Goal: Information Seeking & Learning: Learn about a topic

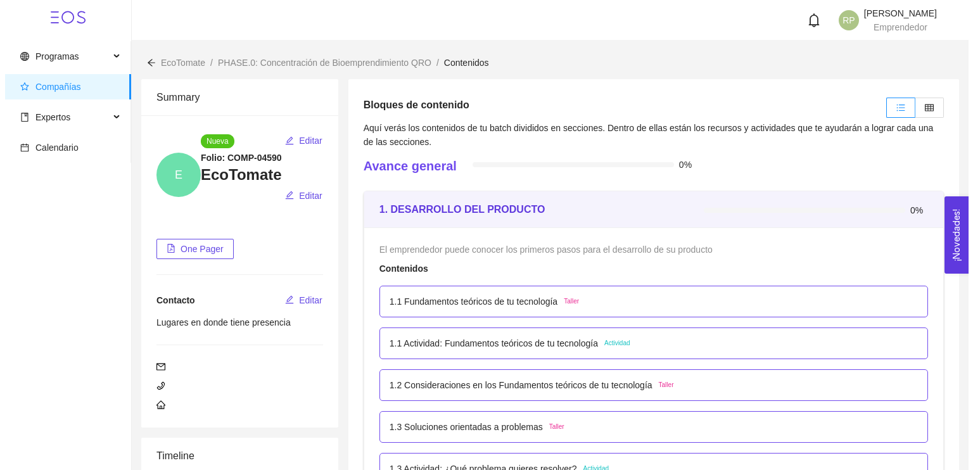
scroll to position [227, 0]
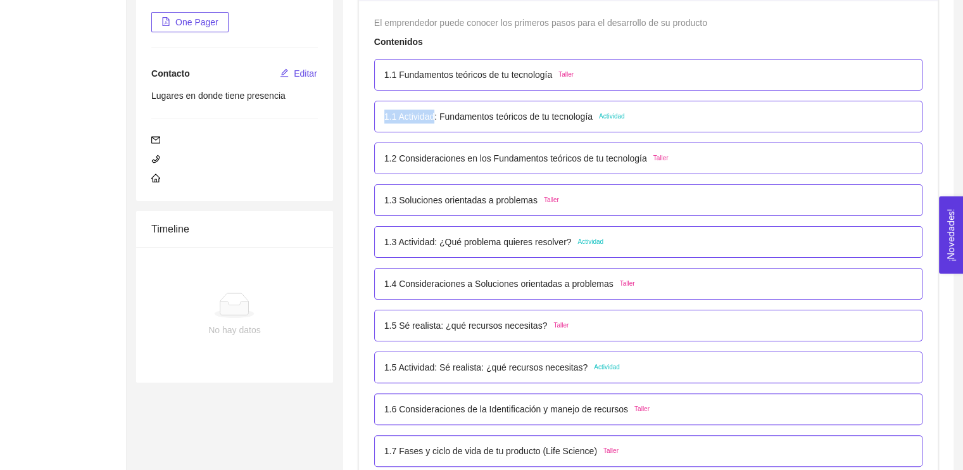
drag, startPoint x: 384, startPoint y: 116, endPoint x: 438, endPoint y: 116, distance: 54.5
click at [438, 116] on p "1.1 Actividad: Fundamentos teóricos de tu tecnología" at bounding box center [488, 117] width 208 height 14
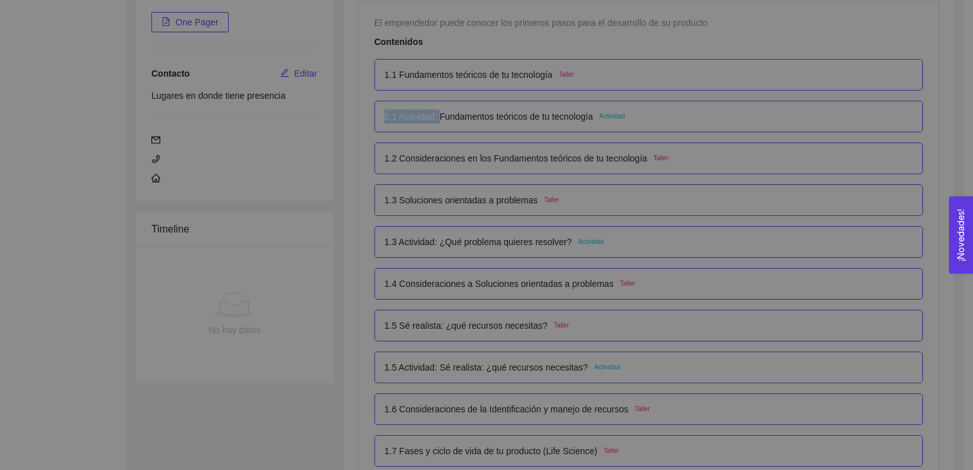
scroll to position [0, 0]
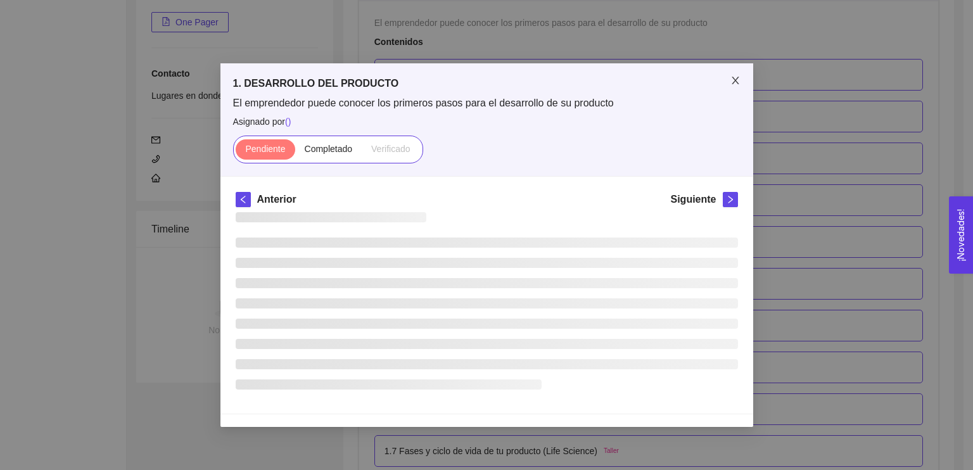
click at [733, 85] on icon "close" at bounding box center [735, 80] width 10 height 10
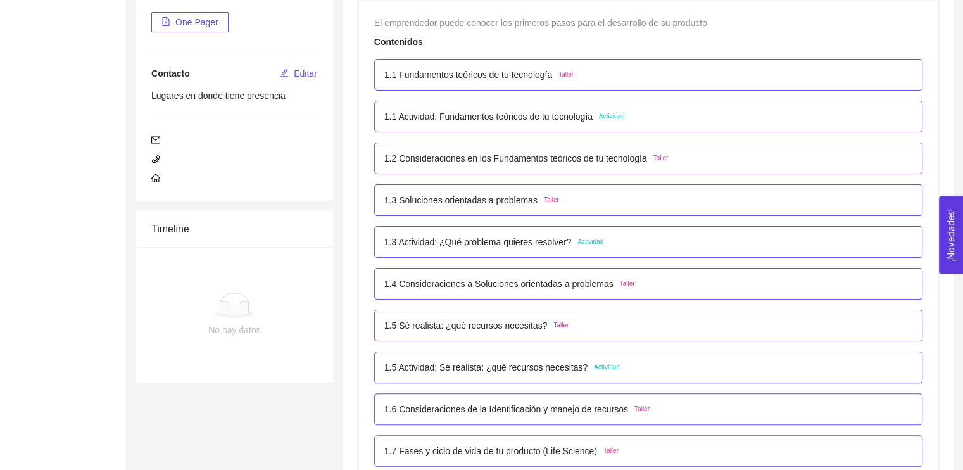
click at [610, 115] on span "Actividad" at bounding box center [612, 116] width 26 height 10
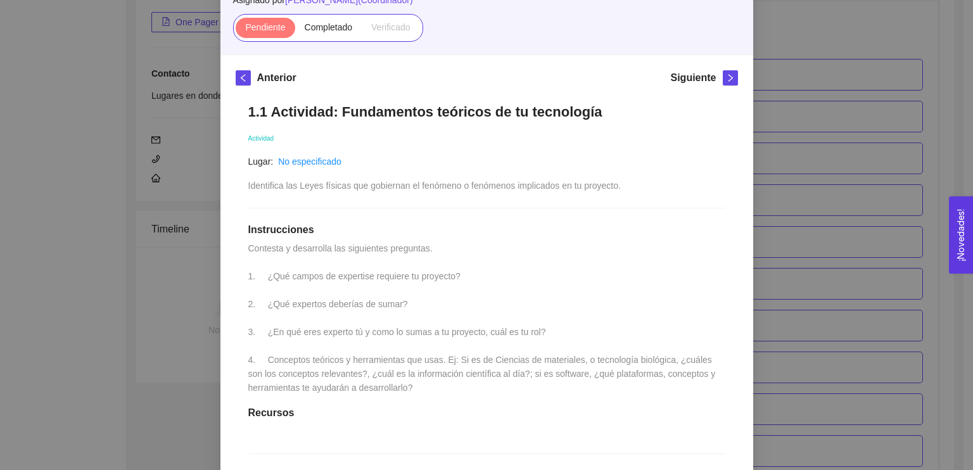
scroll to position [119, 0]
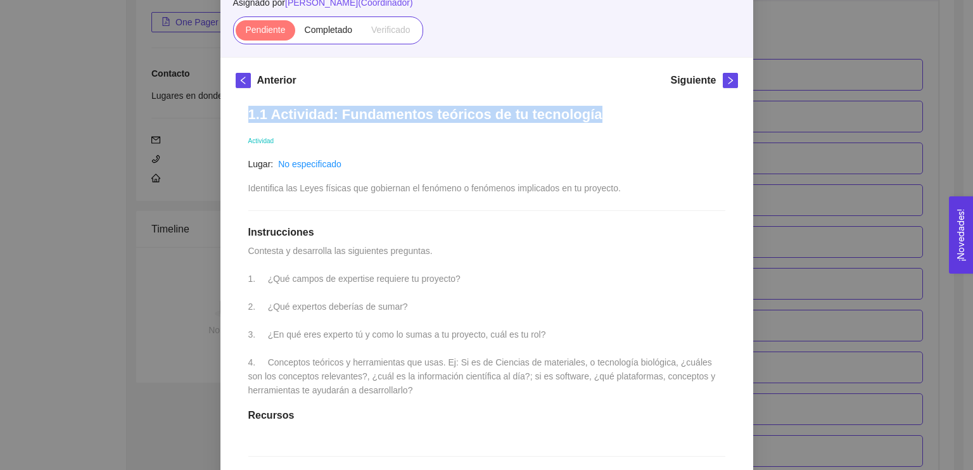
drag, startPoint x: 246, startPoint y: 112, endPoint x: 590, endPoint y: 116, distance: 344.6
click at [590, 116] on h1 "1.1 Actividad: Fundamentos teóricos de tu tecnología" at bounding box center [486, 114] width 477 height 17
copy h1 "1.1 Actividad: Fundamentos teóricos de tu tecnología"
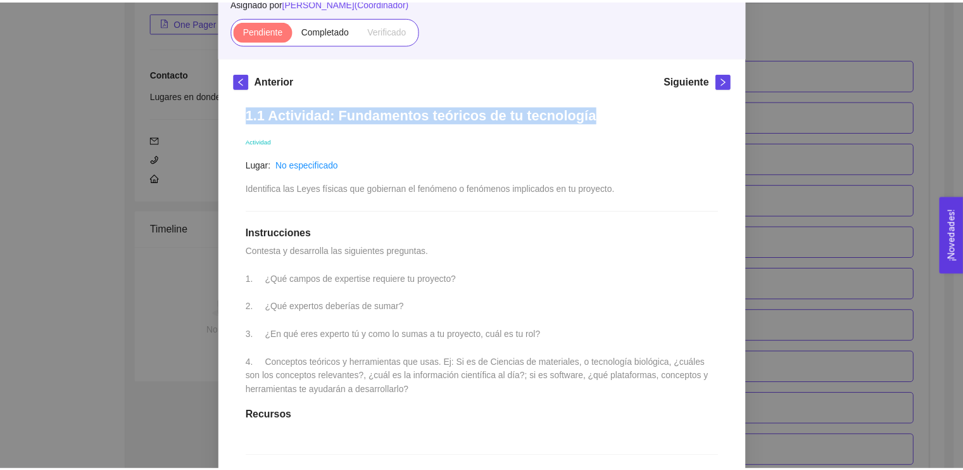
scroll to position [233, 0]
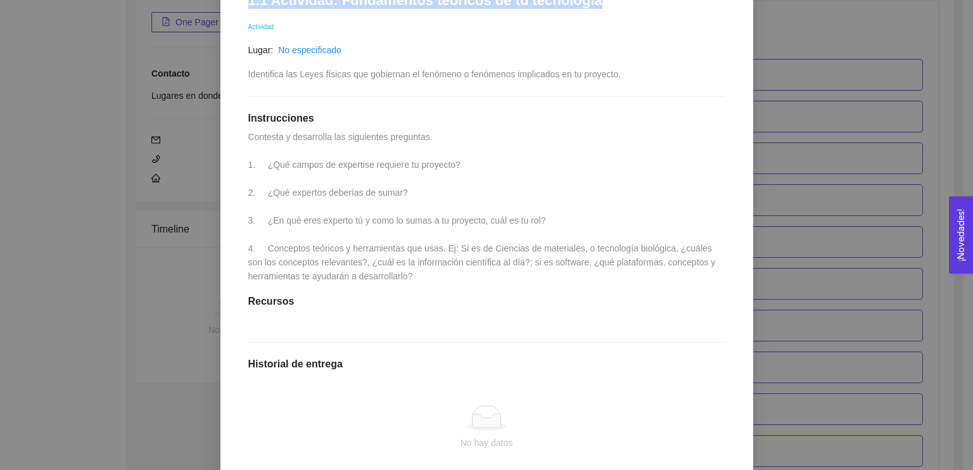
drag, startPoint x: 245, startPoint y: 135, endPoint x: 405, endPoint y: 297, distance: 228.4
click at [405, 297] on div "1.1 Actividad: Fundamentos teóricos de tu tecnología Actividad Lugar: No especi…" at bounding box center [487, 279] width 502 height 600
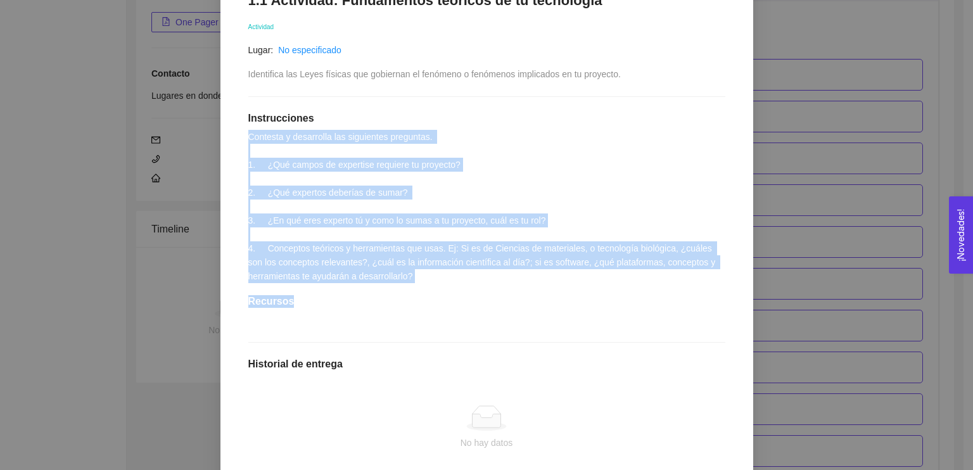
click at [405, 296] on div "1.1 Actividad: Fundamentos teóricos de tu tecnología Actividad Lugar: No especi…" at bounding box center [487, 279] width 502 height 600
click at [340, 246] on span "Contesta y desarrolla las siguientes preguntas. 1. ¿Qué campos de expertise req…" at bounding box center [483, 206] width 470 height 149
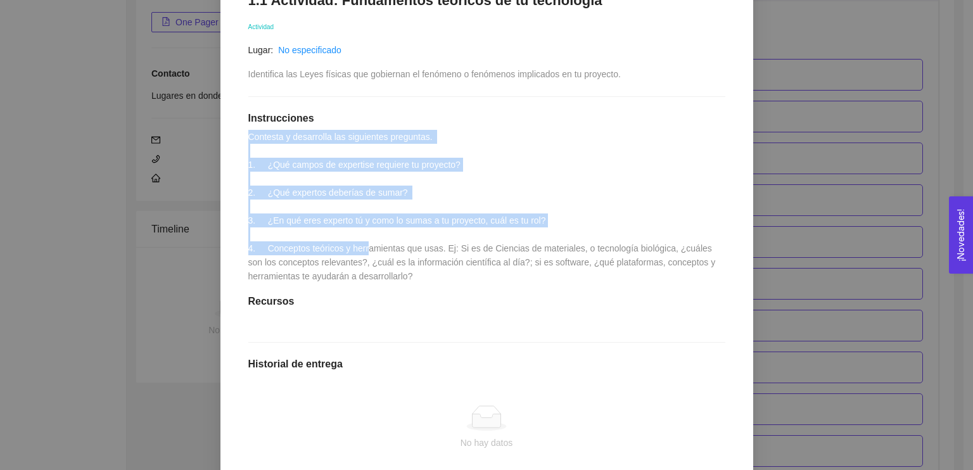
drag, startPoint x: 244, startPoint y: 137, endPoint x: 362, endPoint y: 248, distance: 162.2
click at [362, 248] on span "Contesta y desarrolla las siguientes preguntas. 1. ¿Qué campos de expertise req…" at bounding box center [483, 206] width 470 height 149
click at [237, 139] on div "1.1 Actividad: Fundamentos teóricos de tu tecnología Actividad Lugar: No especi…" at bounding box center [487, 279] width 502 height 600
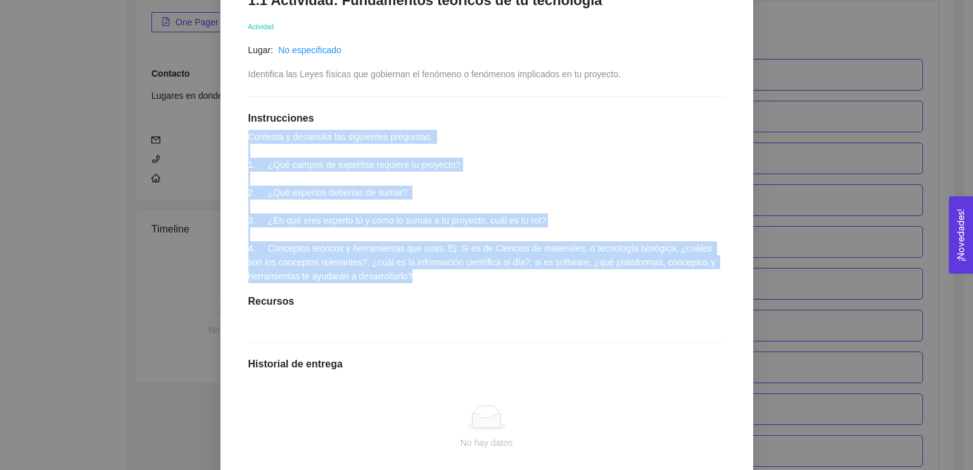
drag, startPoint x: 243, startPoint y: 136, endPoint x: 408, endPoint y: 276, distance: 215.7
click at [408, 276] on div "1.1 Actividad: Fundamentos teóricos de tu tecnología Actividad Lugar: No especi…" at bounding box center [487, 279] width 502 height 600
copy span "Contesta y desarrolla las siguientes preguntas. 1. ¿Qué campos de expertise req…"
click at [193, 131] on div "1. DESARROLLO DEL PRODUCTO El emprendedor puede conocer los primeros pasos para…" at bounding box center [486, 235] width 973 height 470
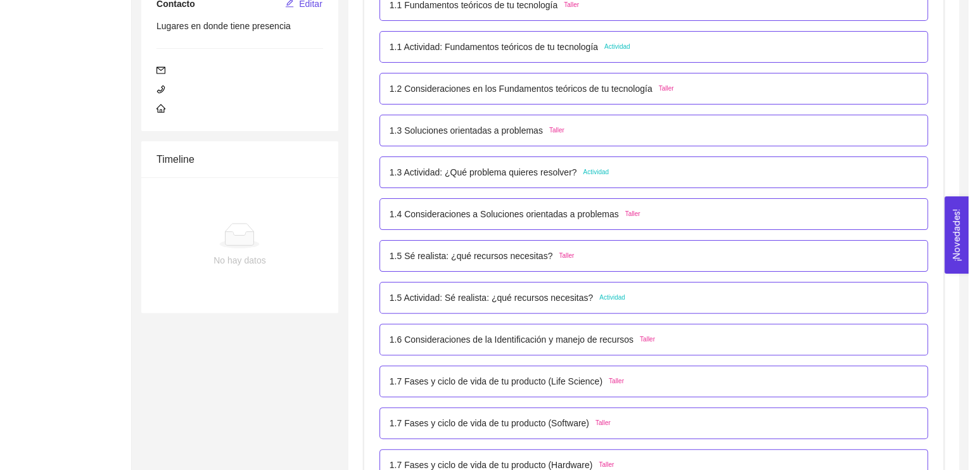
scroll to position [302, 0]
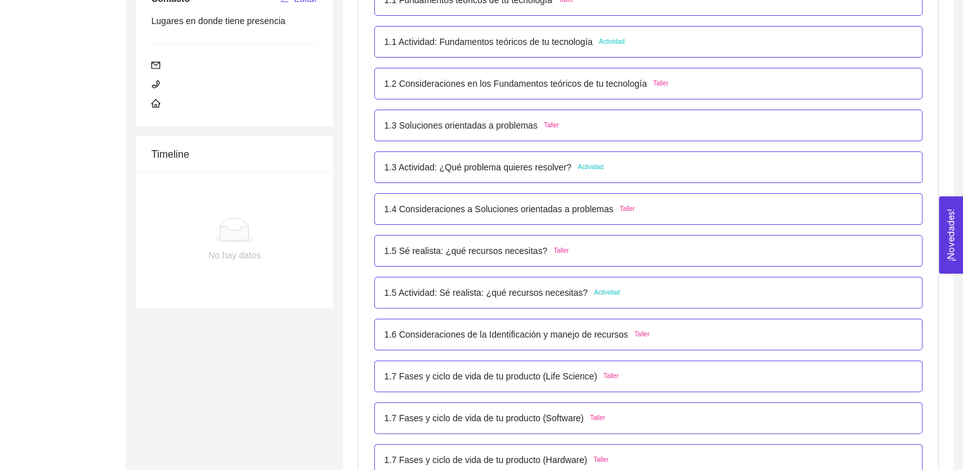
click at [471, 167] on p "1.3 Actividad: ¿Qué problema quieres resolver?" at bounding box center [477, 167] width 187 height 14
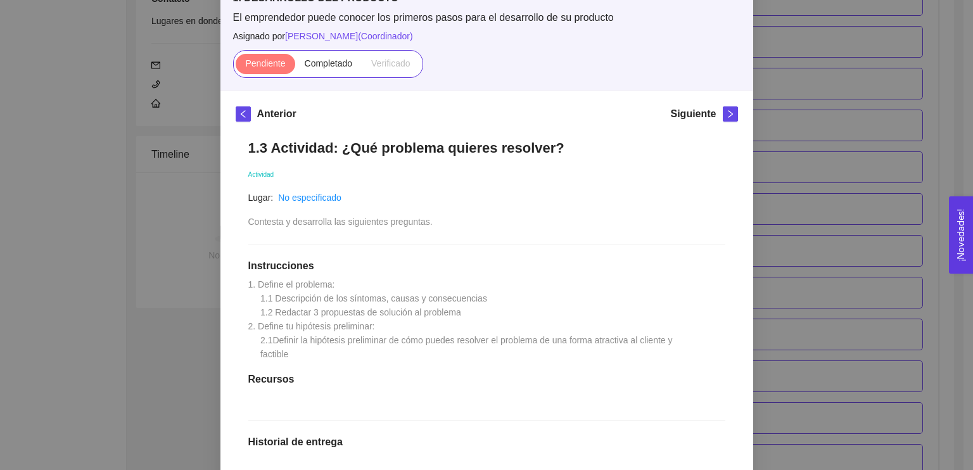
scroll to position [86, 0]
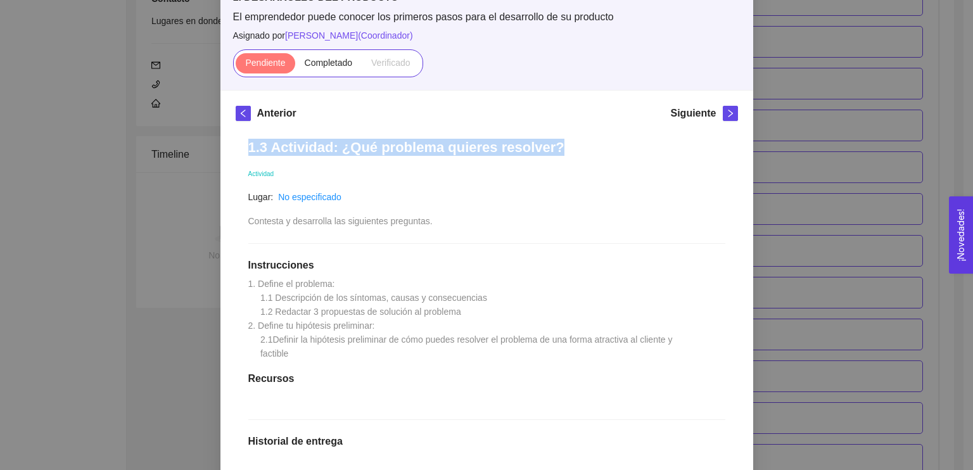
drag, startPoint x: 243, startPoint y: 146, endPoint x: 539, endPoint y: 140, distance: 295.9
click at [539, 140] on h1 "1.3 Actividad: ¿Qué problema quieres resolver?" at bounding box center [486, 147] width 477 height 17
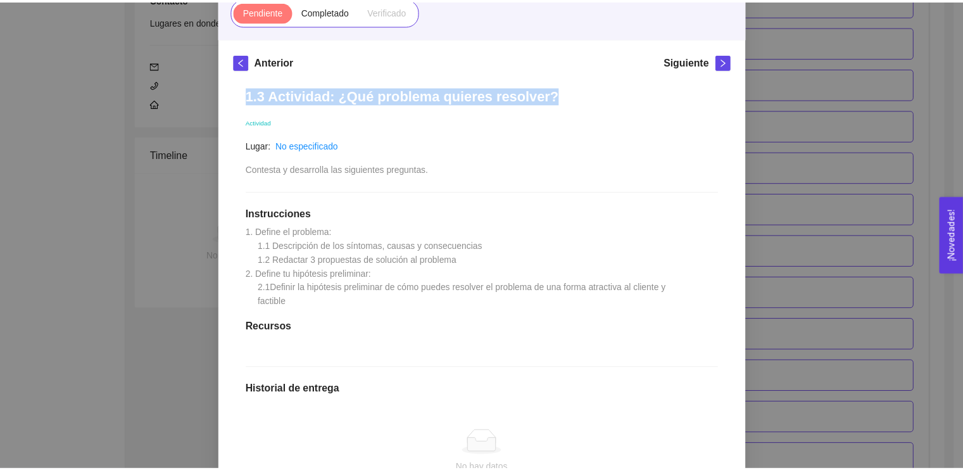
scroll to position [137, 0]
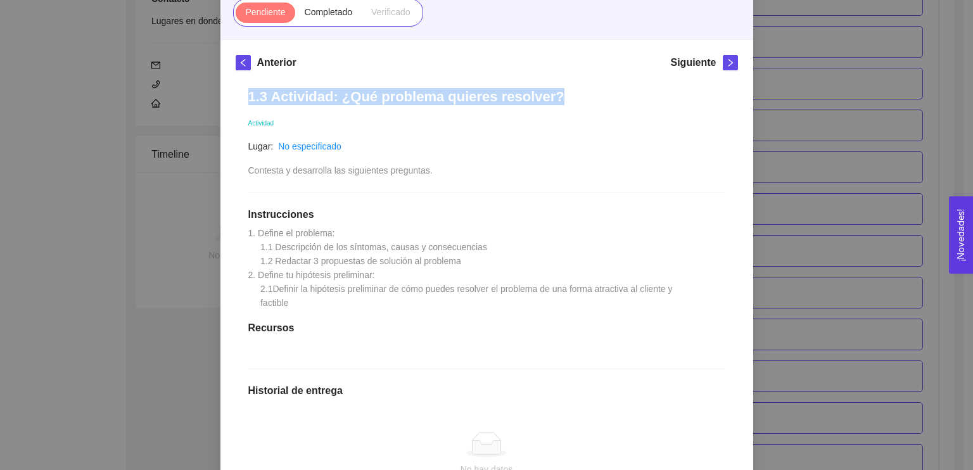
copy h1 "1.3 Actividad: ¿Qué problema quieres resolver?"
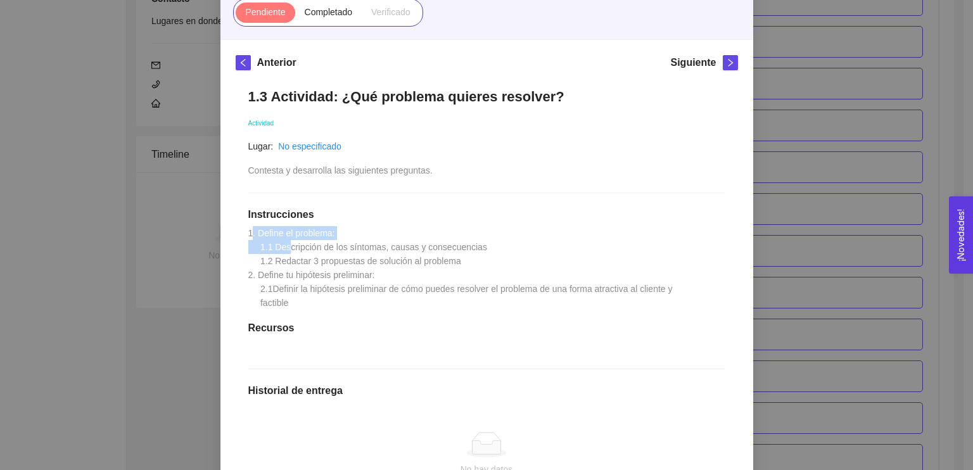
drag, startPoint x: 248, startPoint y: 231, endPoint x: 285, endPoint y: 245, distance: 40.1
click at [285, 245] on span "1. Define el problema: 1.1 Descripción de los síntomas, causas y consecuencias …" at bounding box center [461, 268] width 427 height 80
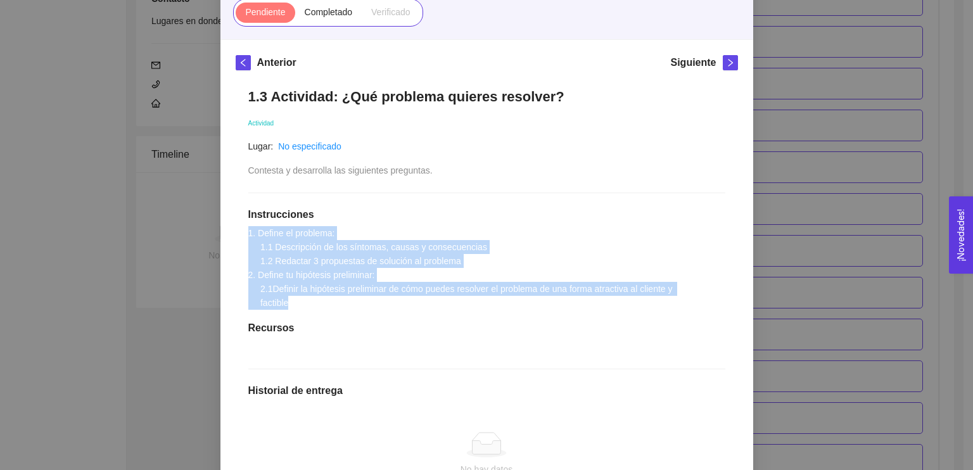
drag, startPoint x: 243, startPoint y: 232, endPoint x: 295, endPoint y: 306, distance: 90.3
click at [295, 306] on div "1.3 Actividad: ¿Qué problema quieres resolver? Actividad Lugar: No especificado…" at bounding box center [487, 340] width 502 height 530
copy span "1. Define el problema: 1.1 Descripción de los síntomas, causas y consecuencias …"
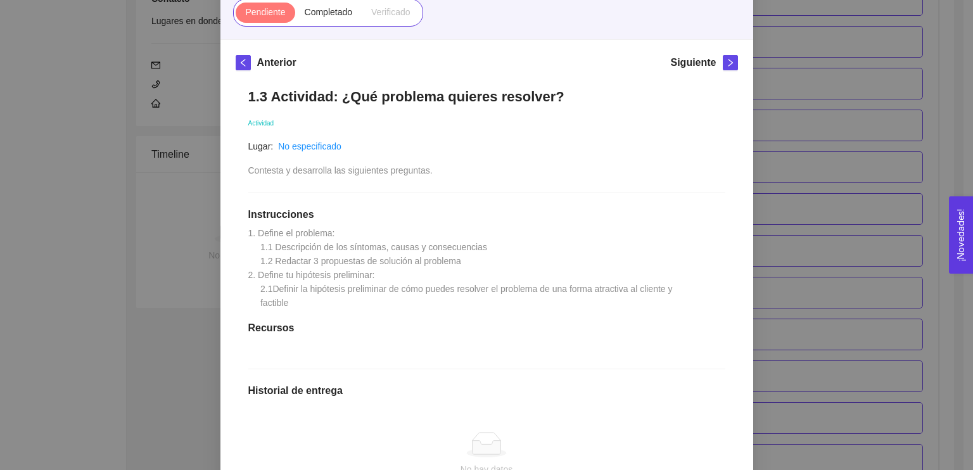
click at [816, 96] on div "1. DESARROLLO DEL PRODUCTO El emprendedor puede conocer los primeros pasos para…" at bounding box center [486, 235] width 973 height 470
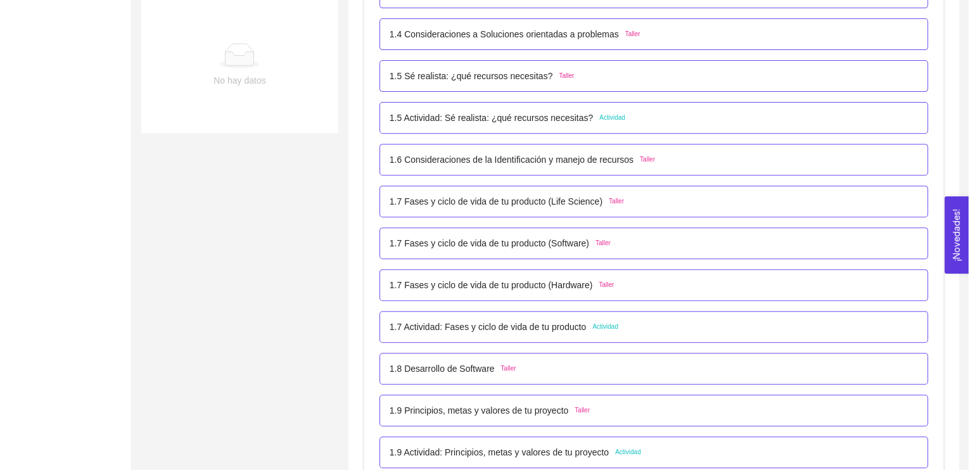
scroll to position [478, 0]
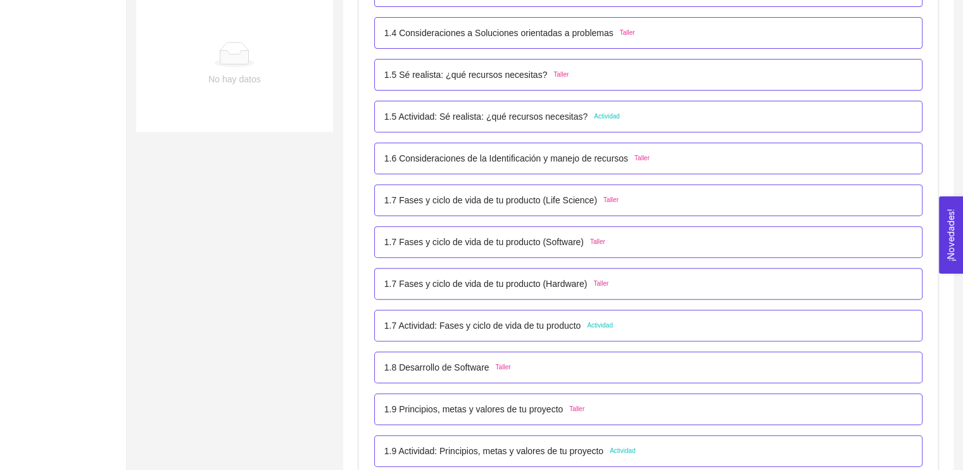
click at [514, 117] on p "1.5 Actividad: Sé realista: ¿qué recursos necesitas?" at bounding box center [485, 117] width 203 height 14
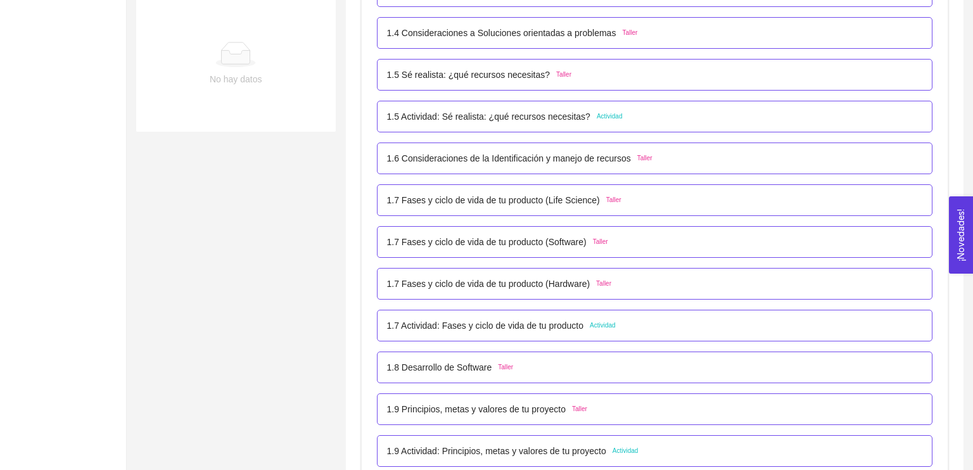
scroll to position [0, 0]
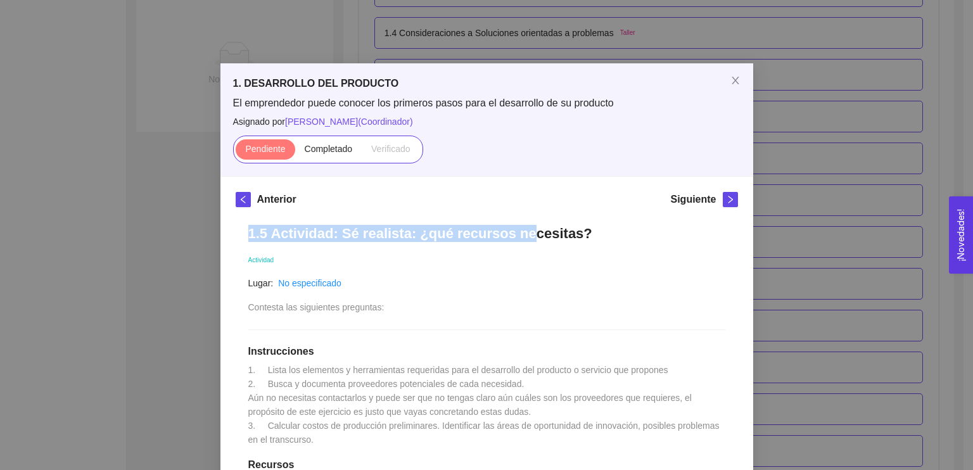
drag, startPoint x: 245, startPoint y: 232, endPoint x: 512, endPoint y: 240, distance: 266.8
click at [512, 240] on h1 "1.5 Actividad: Sé realista: ¿qué recursos necesitas?" at bounding box center [486, 233] width 477 height 17
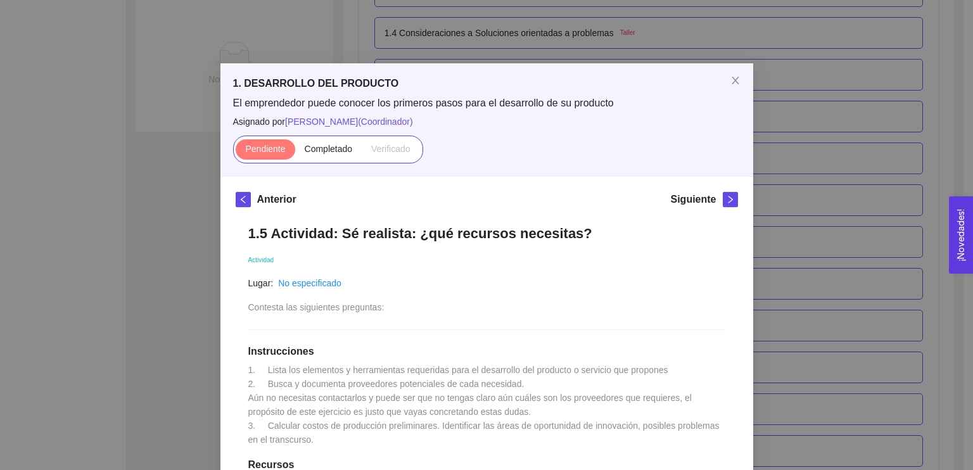
click at [545, 243] on div "1.5 Actividad: Sé realista: ¿qué recursos necesitas? Actividad Lugar: No especi…" at bounding box center [487, 477] width 502 height 530
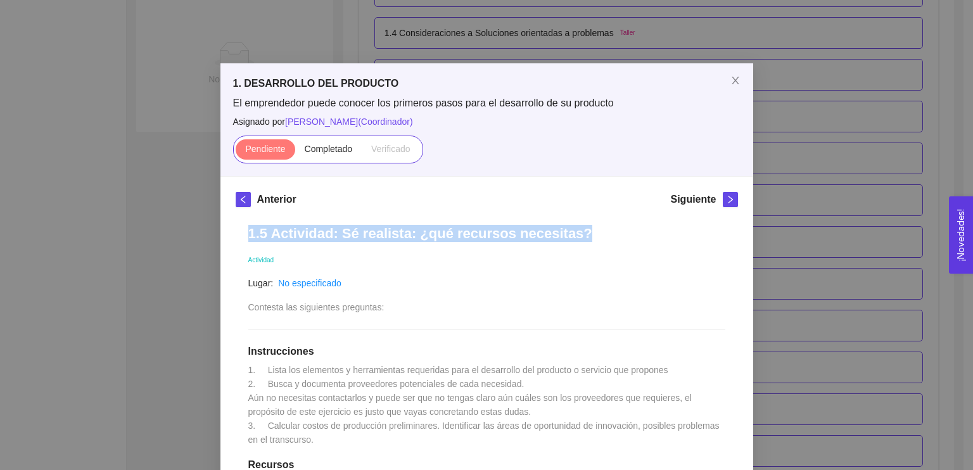
drag, startPoint x: 245, startPoint y: 236, endPoint x: 560, endPoint y: 231, distance: 314.9
click at [560, 231] on h1 "1.5 Actividad: Sé realista: ¿qué recursos necesitas?" at bounding box center [486, 233] width 477 height 17
copy h1 "1.5 Actividad: Sé realista: ¿qué recursos necesitas?"
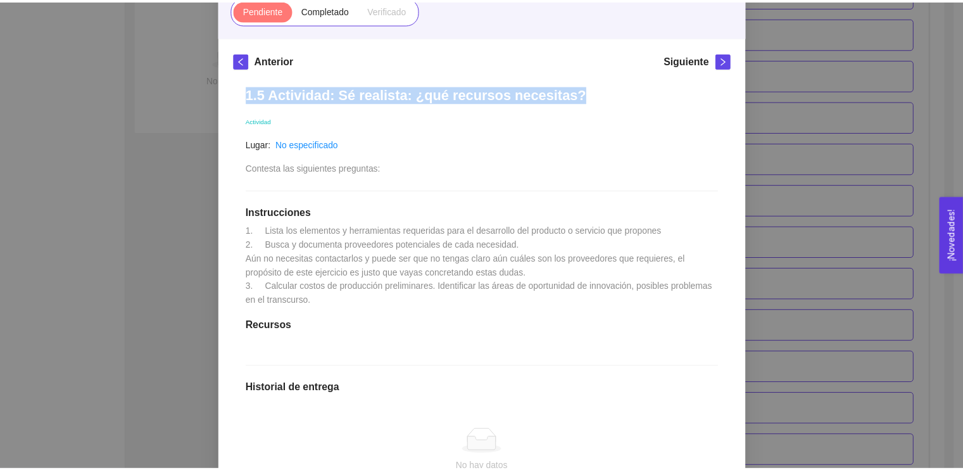
scroll to position [143, 0]
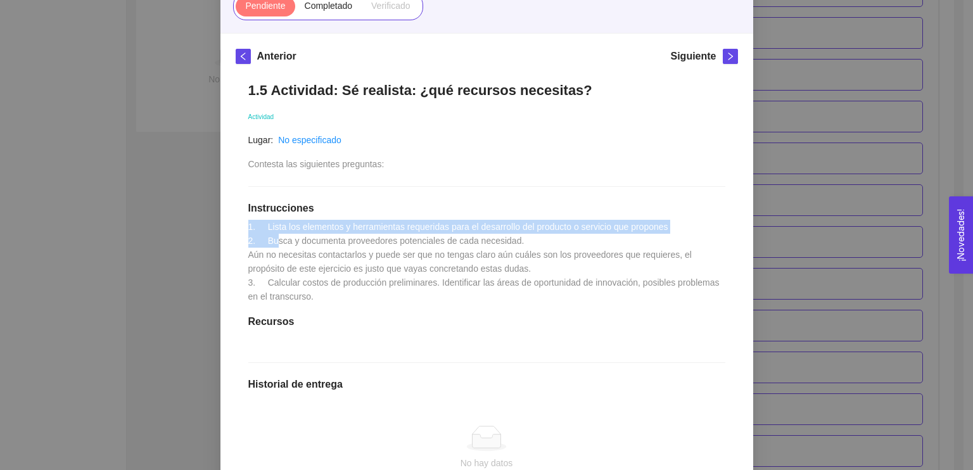
drag, startPoint x: 243, startPoint y: 224, endPoint x: 272, endPoint y: 239, distance: 32.9
click at [272, 239] on span "1. Lista los elementos y herramientas requeridas para el desarrollo del product…" at bounding box center [485, 262] width 474 height 80
click at [248, 225] on span "1. Lista los elementos y herramientas requeridas para el desarrollo del product…" at bounding box center [485, 262] width 474 height 80
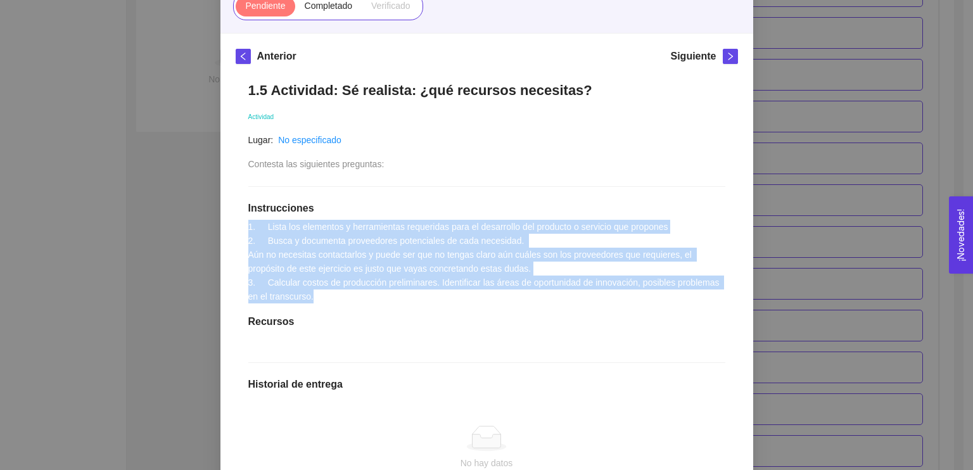
drag, startPoint x: 244, startPoint y: 225, endPoint x: 311, endPoint y: 299, distance: 100.0
click at [311, 299] on div "1.5 Actividad: Sé realista: ¿qué recursos necesitas? Actividad Lugar: No especi…" at bounding box center [487, 334] width 502 height 530
copy span "1. Lista los elementos y herramientas requeridas para el desarrollo del product…"
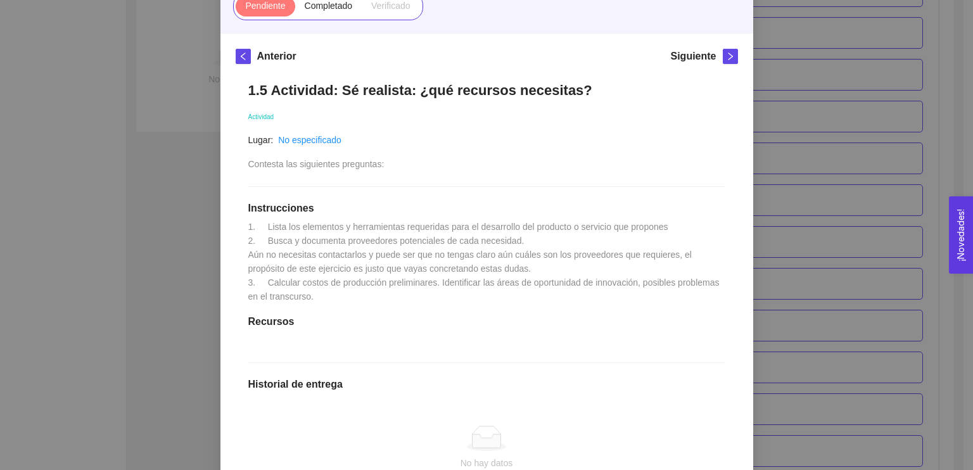
click at [786, 128] on div "1. DESARROLLO DEL PRODUCTO El emprendedor puede conocer los primeros pasos para…" at bounding box center [486, 235] width 973 height 470
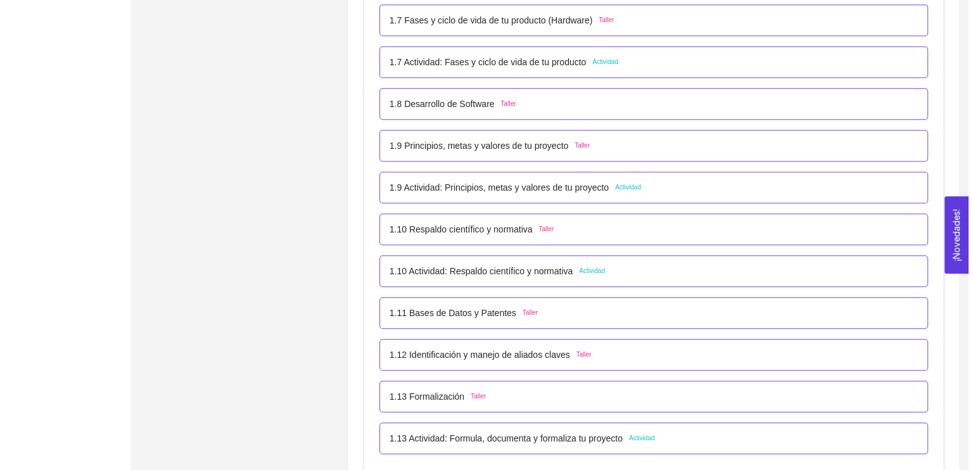
scroll to position [742, 0]
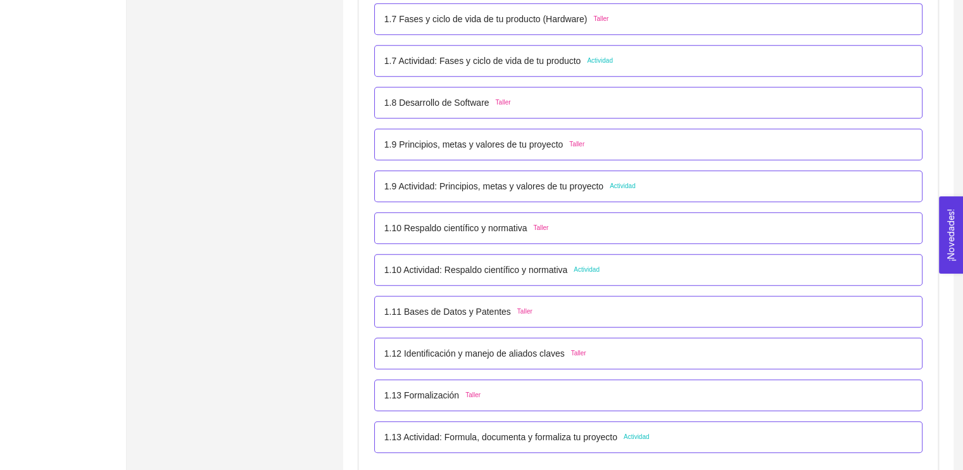
click at [550, 61] on p "1.7 Actividad: Fases y ciclo de vida de tu producto" at bounding box center [482, 61] width 197 height 14
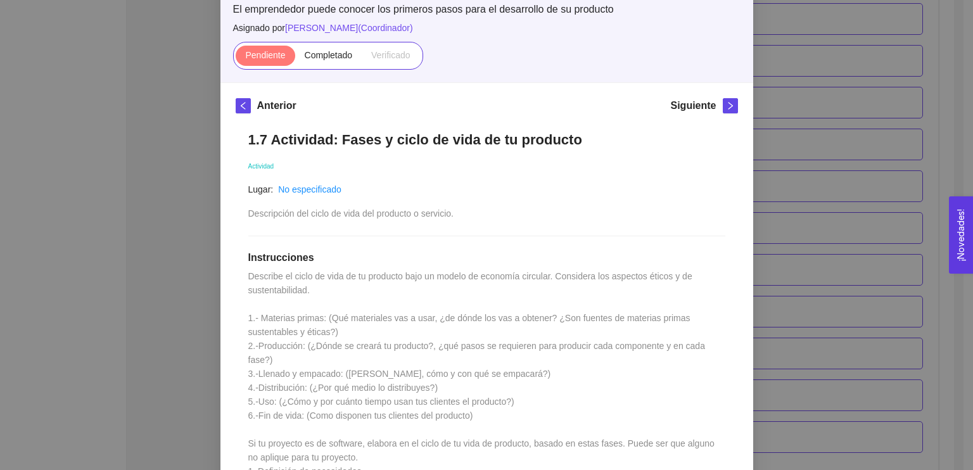
scroll to position [95, 0]
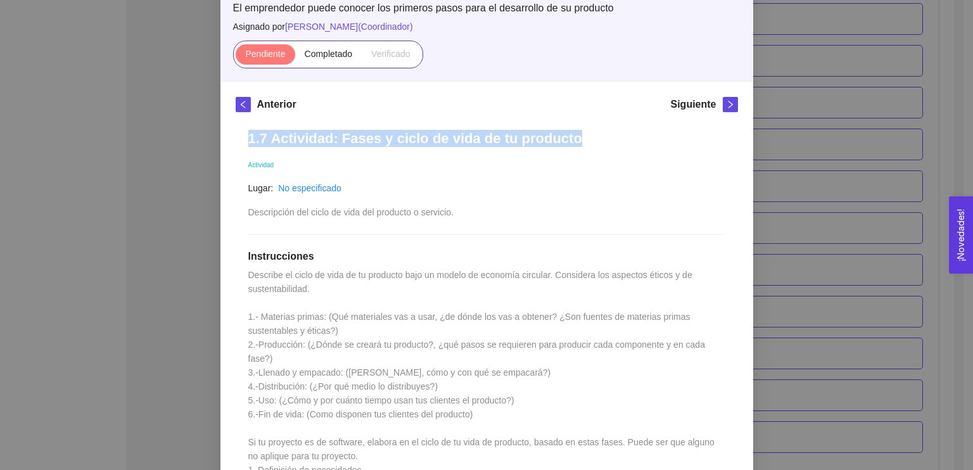
drag, startPoint x: 245, startPoint y: 136, endPoint x: 569, endPoint y: 141, distance: 325.0
click at [569, 141] on h1 "1.7 Actividad: Fases y ciclo de vida de tu producto" at bounding box center [486, 138] width 477 height 17
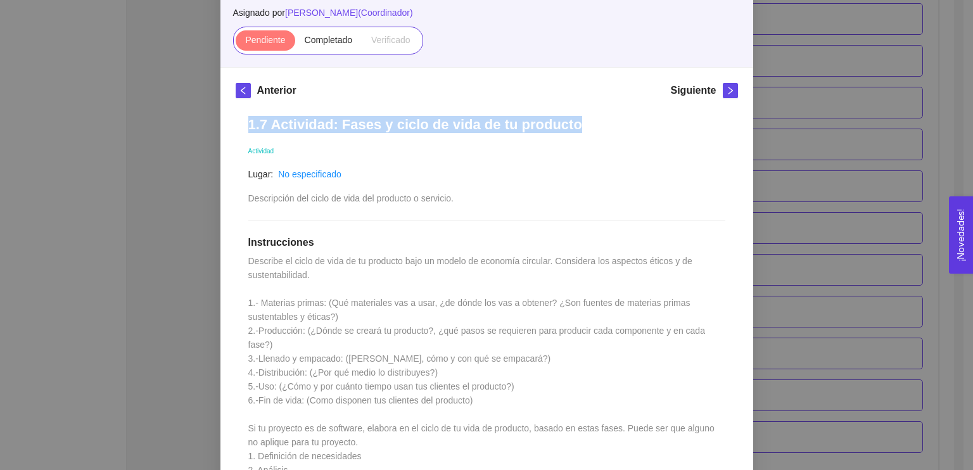
scroll to position [100, 0]
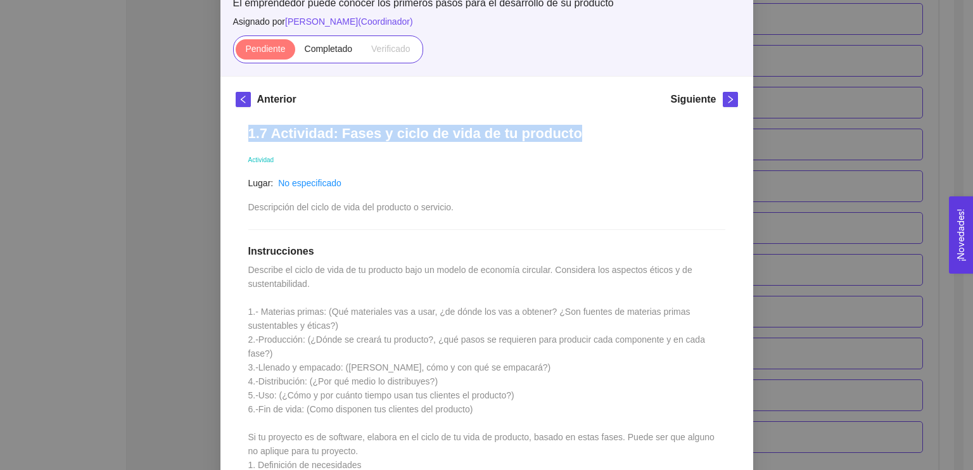
copy h1 "1.7 Actividad: Fases y ciclo de vida de tu producto"
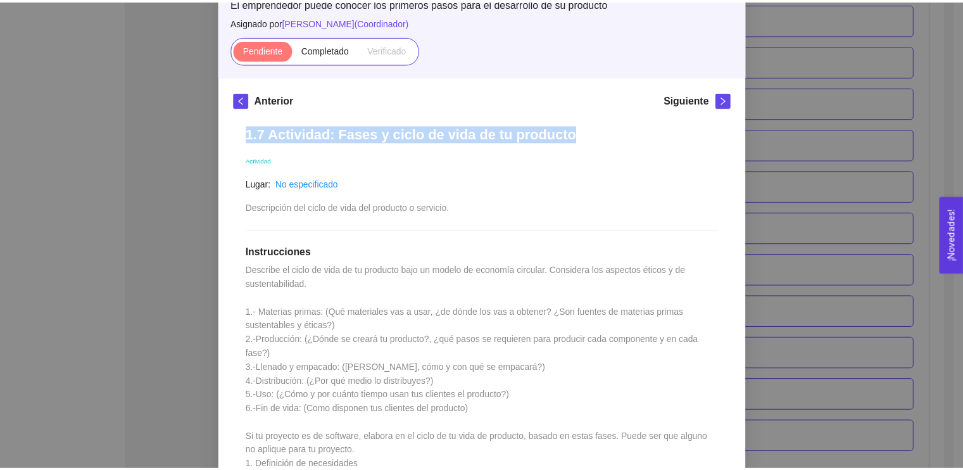
scroll to position [277, 0]
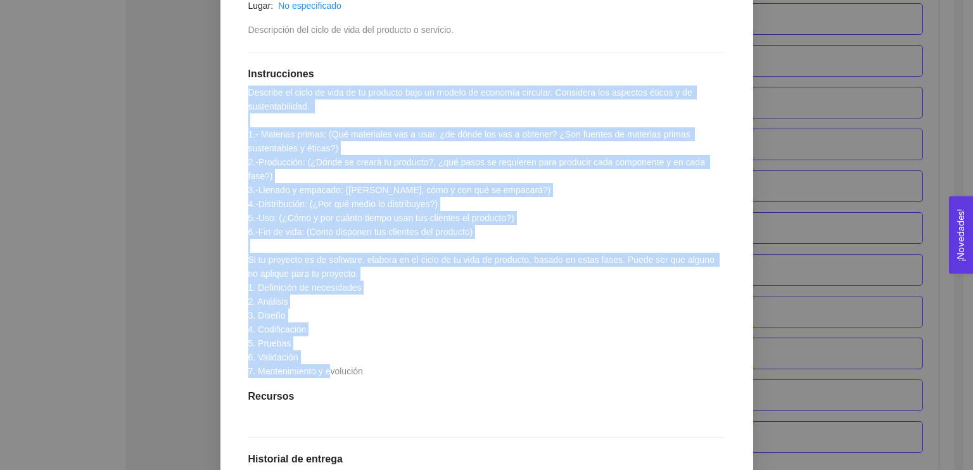
drag, startPoint x: 243, startPoint y: 90, endPoint x: 361, endPoint y: 353, distance: 288.1
click at [361, 353] on div "1.7 Actividad: Fases y ciclo de vida de tu producto Actividad Lugar: No especif…" at bounding box center [487, 304] width 502 height 739
copy span "Describe el ciclo de vida de tu producto bajo un modelo de economía circular. C…"
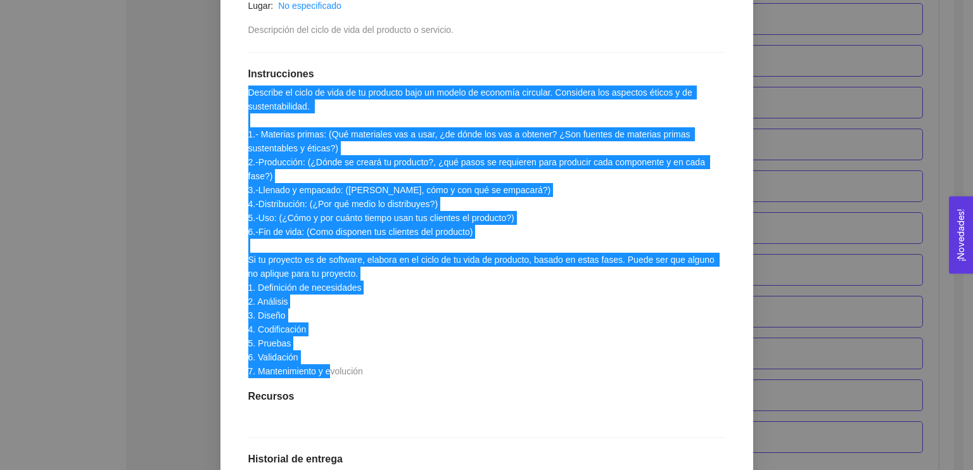
click at [892, 129] on div "1. DESARROLLO DEL PRODUCTO El emprendedor puede conocer los primeros pasos para…" at bounding box center [486, 235] width 973 height 470
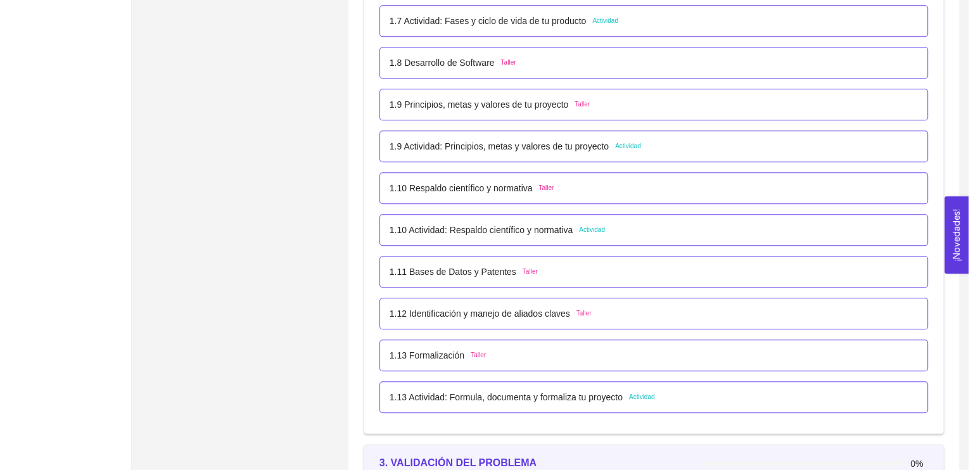
scroll to position [794, 0]
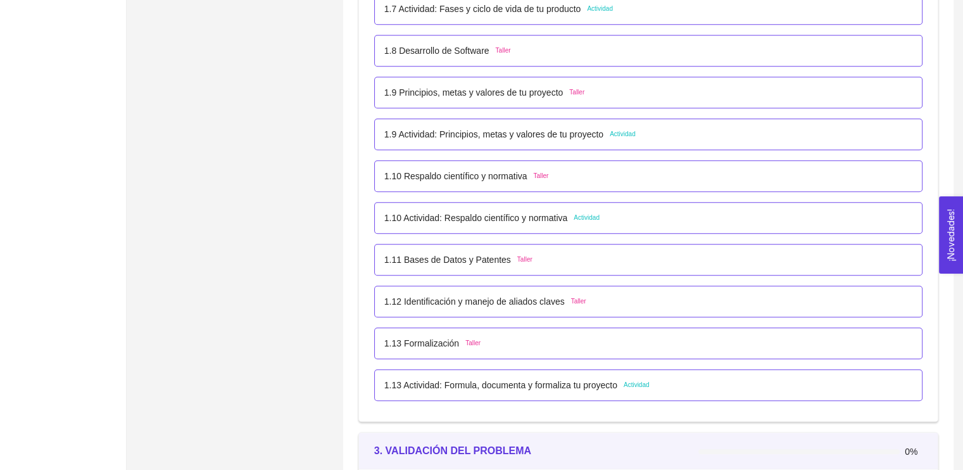
click at [543, 141] on p "1.9 Actividad: Principios, metas y valores de tu proyecto" at bounding box center [493, 134] width 219 height 14
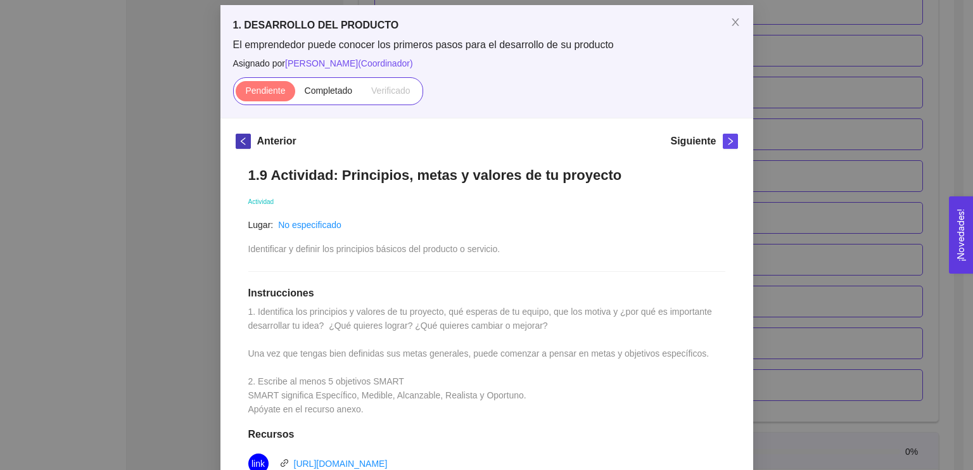
scroll to position [60, 0]
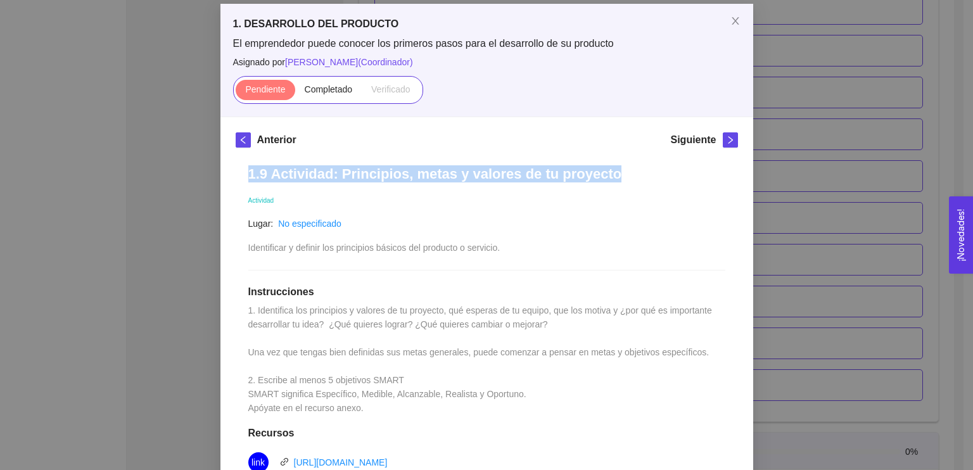
drag, startPoint x: 246, startPoint y: 177, endPoint x: 599, endPoint y: 177, distance: 352.8
click at [599, 177] on h1 "1.9 Actividad: Principios, metas y valores de tu proyecto" at bounding box center [486, 173] width 477 height 17
copy h1 "1.9 Actividad: Principios, metas y valores de tu proyecto"
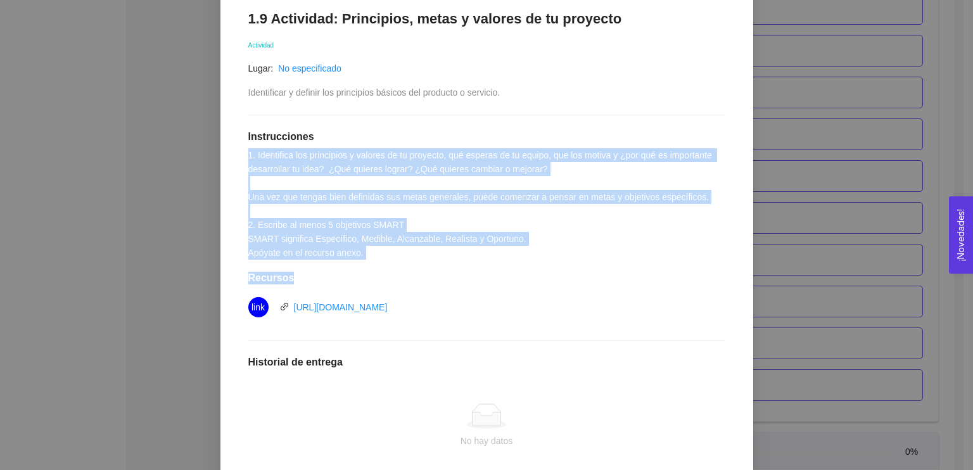
drag, startPoint x: 245, startPoint y: 153, endPoint x: 362, endPoint y: 284, distance: 176.7
click at [362, 284] on div "1.9 Actividad: Principios, metas y valores de tu proyecto Actividad Lugar: No e…" at bounding box center [487, 287] width 502 height 580
click at [426, 201] on span "1. Identifica los principios y valores de tu proyecto, qué esperas de tu equipo…" at bounding box center [481, 204] width 466 height 108
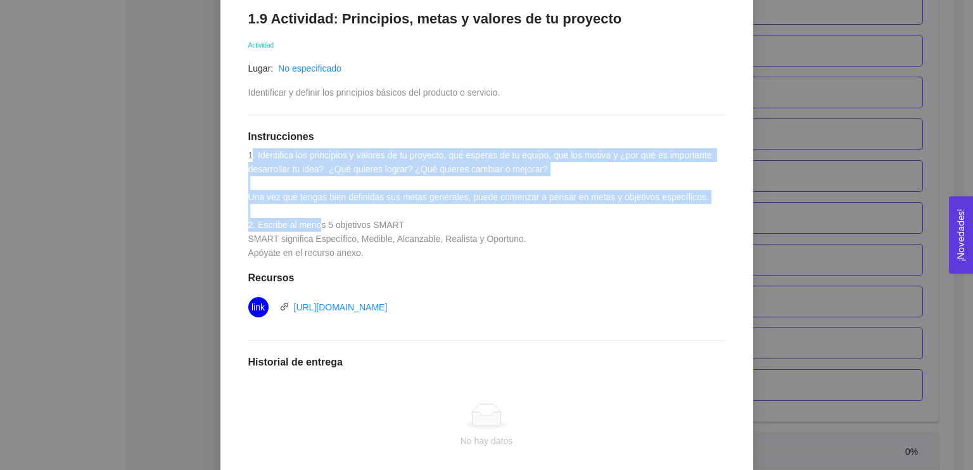
drag, startPoint x: 247, startPoint y: 151, endPoint x: 312, endPoint y: 222, distance: 95.5
click at [312, 222] on span "1. Identifica los principios y valores de tu proyecto, qué esperas de tu equipo…" at bounding box center [481, 204] width 466 height 108
click at [299, 184] on div "1.9 Actividad: Principios, metas y valores de tu proyecto Actividad Lugar: No e…" at bounding box center [487, 287] width 502 height 580
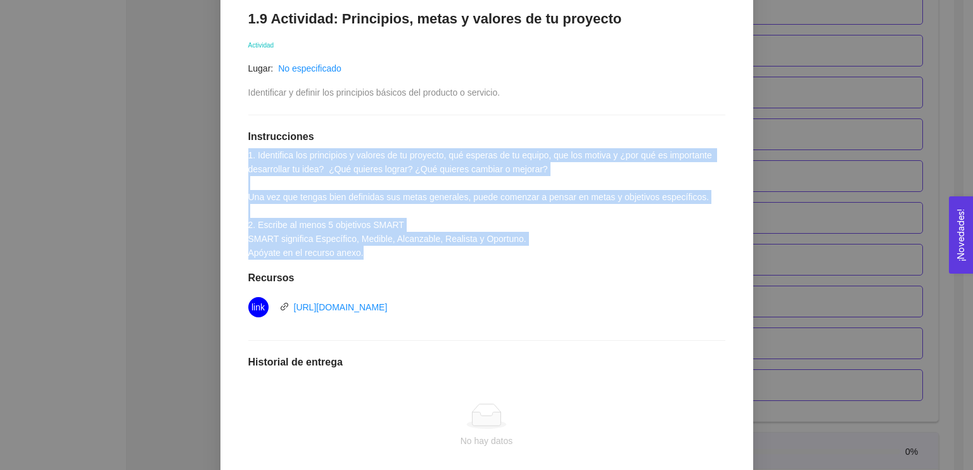
drag, startPoint x: 243, startPoint y: 152, endPoint x: 371, endPoint y: 255, distance: 164.4
click at [371, 255] on div "1.9 Actividad: Principios, metas y valores de tu proyecto Actividad Lugar: No e…" at bounding box center [487, 287] width 502 height 580
copy span "1. Identifica los principios y valores de tu proyecto, qué esperas de tu equipo…"
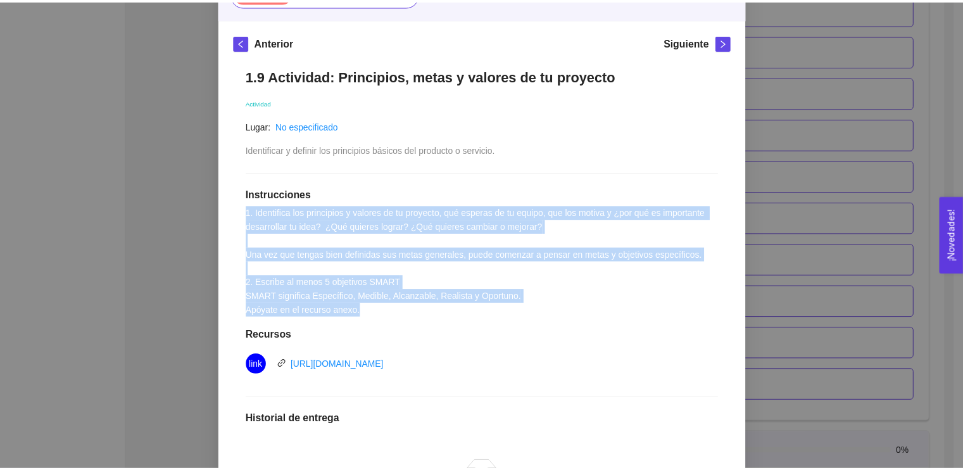
scroll to position [39, 0]
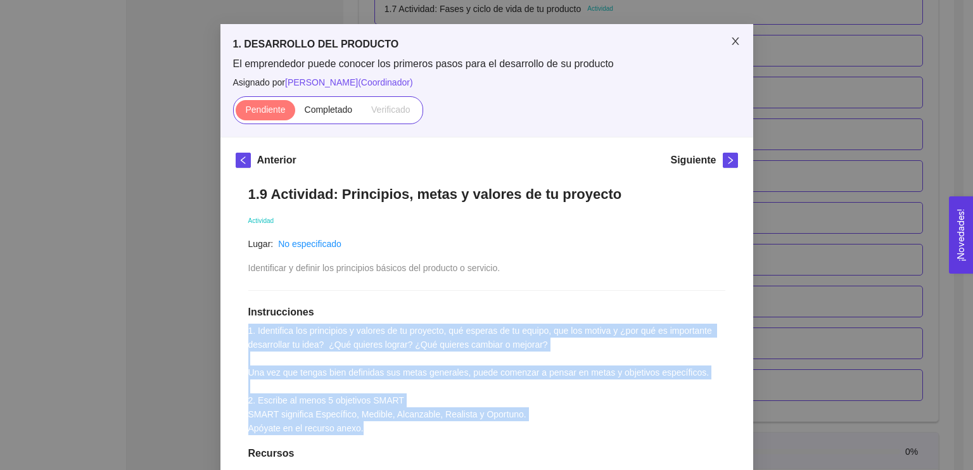
click at [730, 40] on icon "close" at bounding box center [735, 41] width 10 height 10
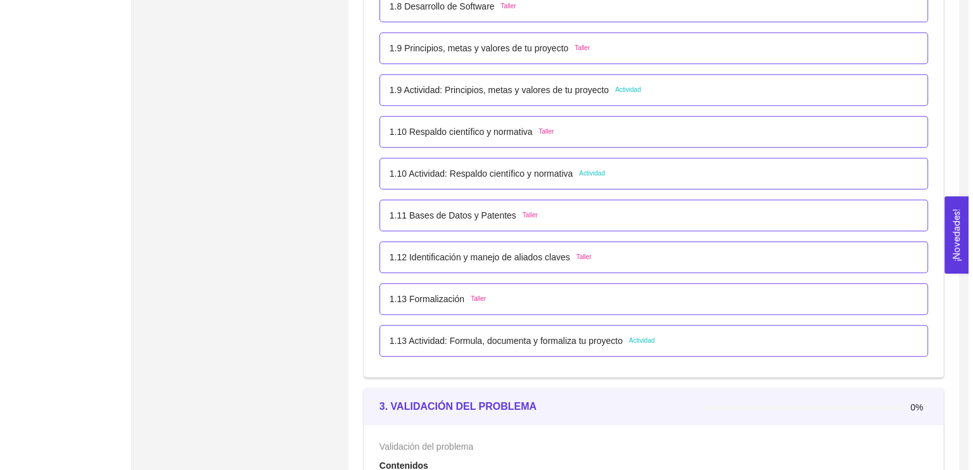
scroll to position [840, 0]
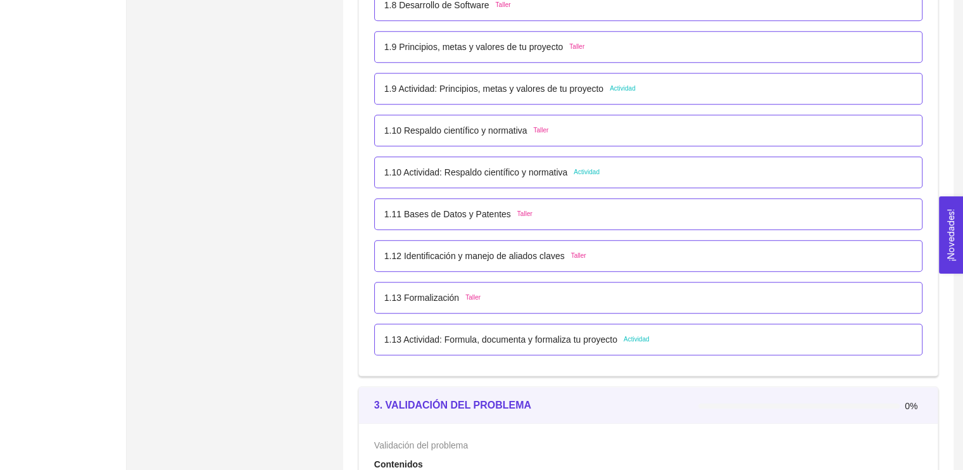
click at [454, 174] on p "1.10 Actividad: Respaldo científico y normativa" at bounding box center [476, 172] width 184 height 14
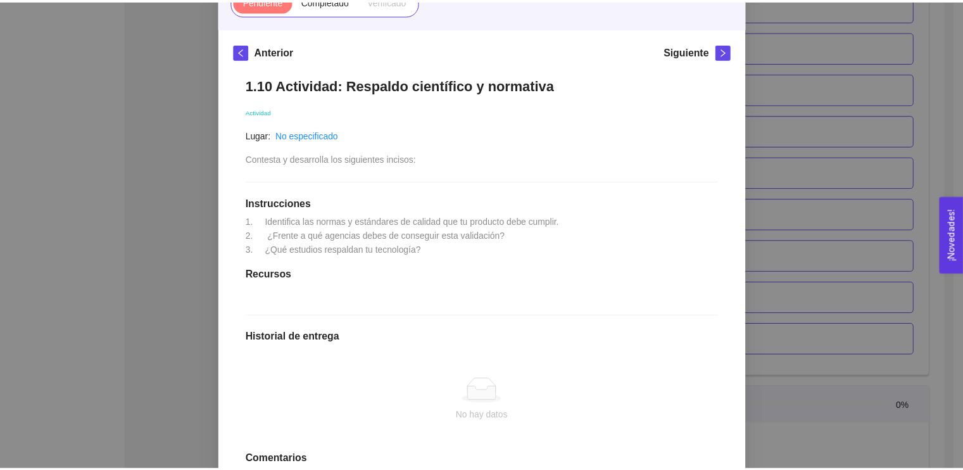
scroll to position [147, 0]
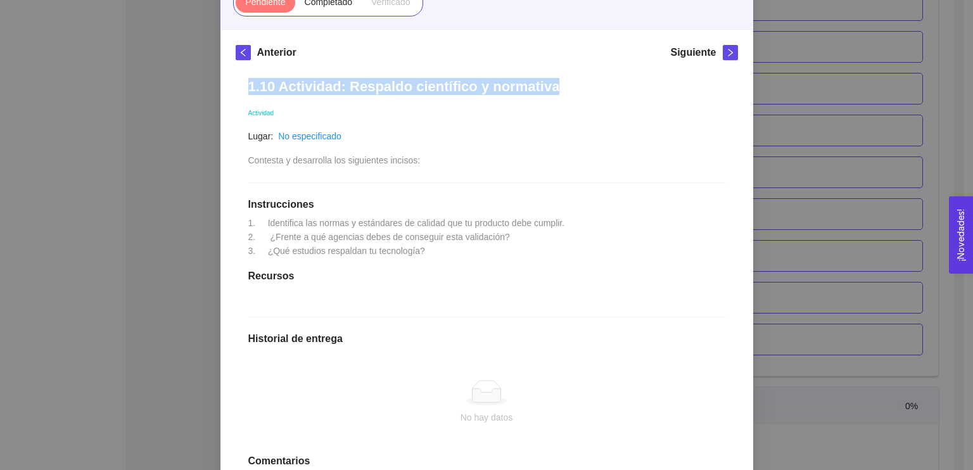
drag, startPoint x: 242, startPoint y: 88, endPoint x: 540, endPoint y: 92, distance: 297.7
click at [540, 92] on div "1.10 Actividad: Respaldo científico y normativa Actividad Lugar: No especificad…" at bounding box center [487, 309] width 502 height 488
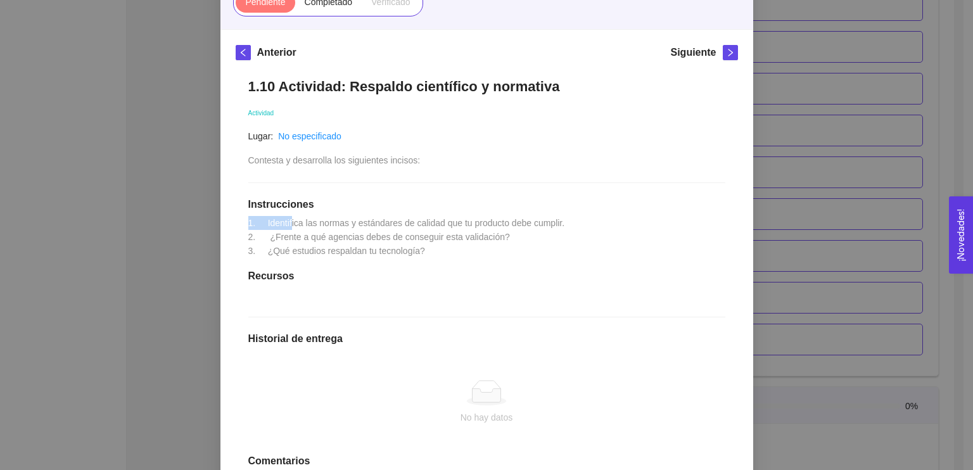
drag, startPoint x: 243, startPoint y: 221, endPoint x: 329, endPoint y: 241, distance: 88.4
click at [302, 232] on span "1. Identifica las normas y estándares de calidad que tu producto debe cumplir. …" at bounding box center [406, 237] width 317 height 38
click at [403, 250] on span "1. Identifica las normas y estándares de calidad que tu producto debe cumplir. …" at bounding box center [406, 237] width 317 height 38
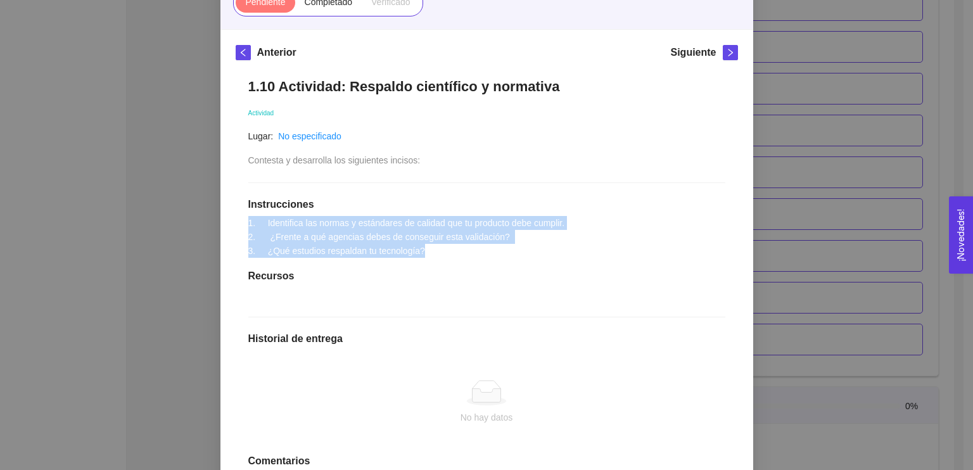
drag, startPoint x: 243, startPoint y: 219, endPoint x: 422, endPoint y: 255, distance: 182.2
click at [422, 255] on div "1.10 Actividad: Respaldo científico y normativa Actividad Lugar: No especificad…" at bounding box center [487, 309] width 502 height 488
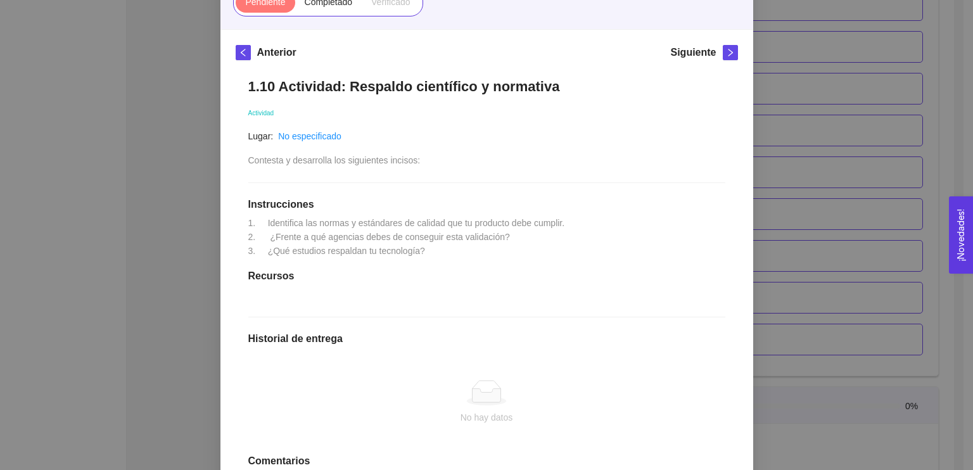
click at [749, 169] on div "1. DESARROLLO DEL PRODUCTO El emprendedor puede conocer los primeros pasos para…" at bounding box center [486, 235] width 973 height 470
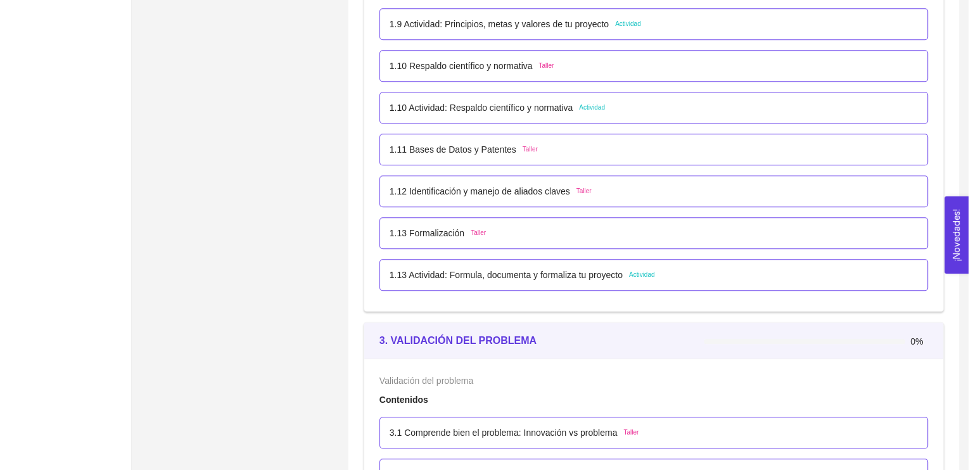
scroll to position [908, 0]
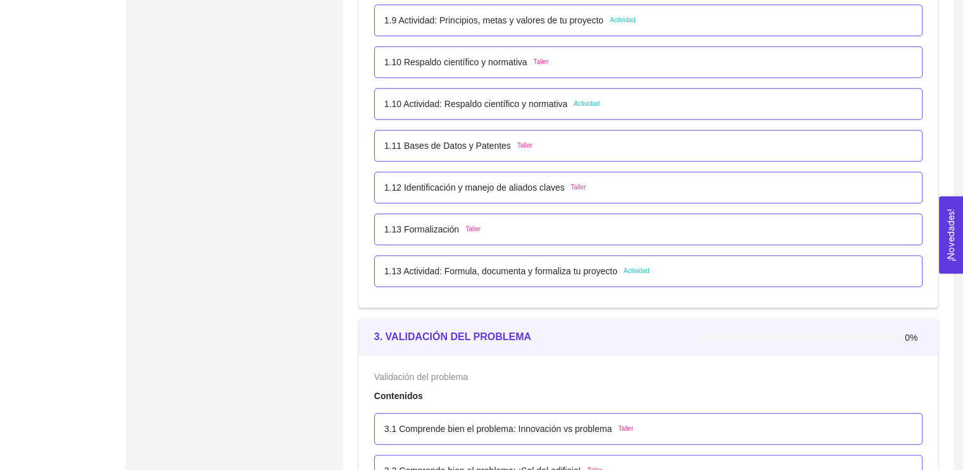
click at [570, 272] on p "1.13 Actividad: Formula, documenta y formaliza tu proyecto" at bounding box center [500, 271] width 233 height 14
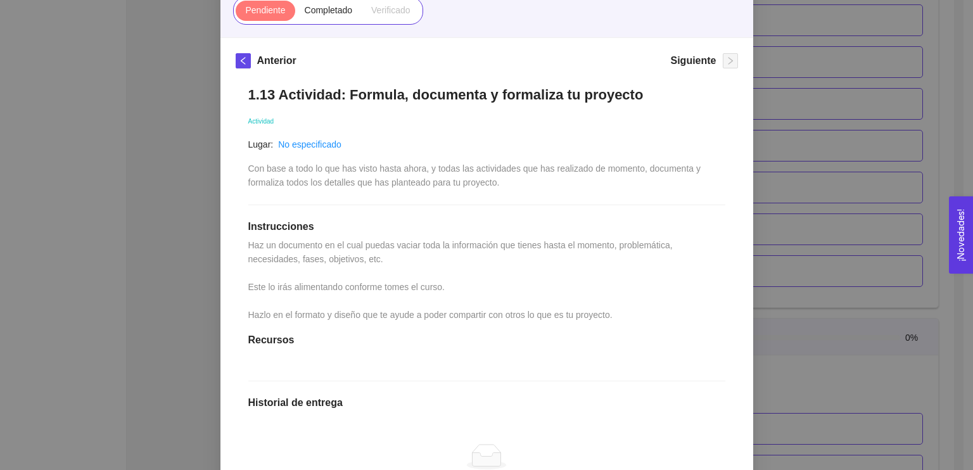
scroll to position [139, 0]
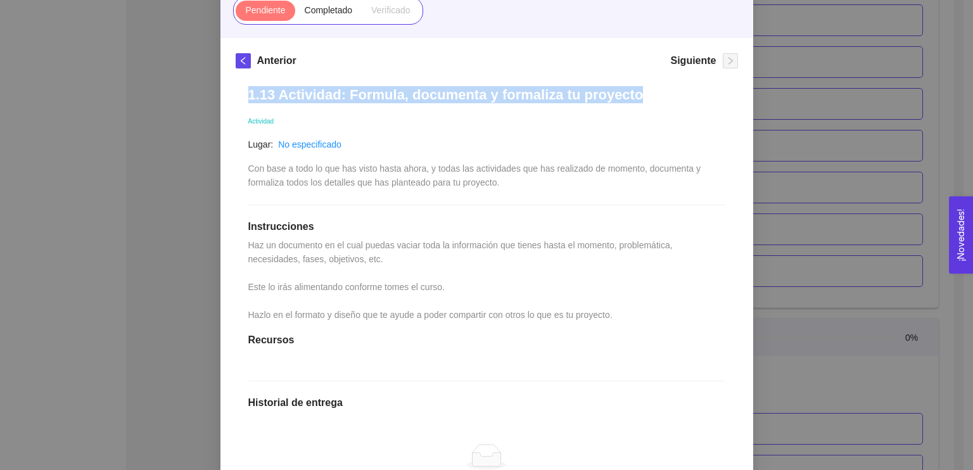
drag, startPoint x: 244, startPoint y: 95, endPoint x: 619, endPoint y: 94, distance: 375.6
click at [619, 94] on h1 "1.13 Actividad: Formula, documenta y formaliza tu proyecto" at bounding box center [486, 94] width 477 height 17
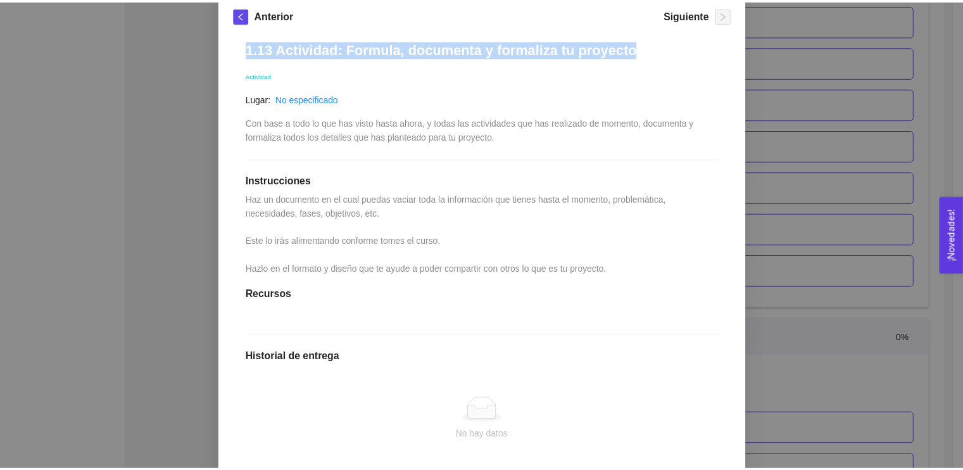
scroll to position [187, 0]
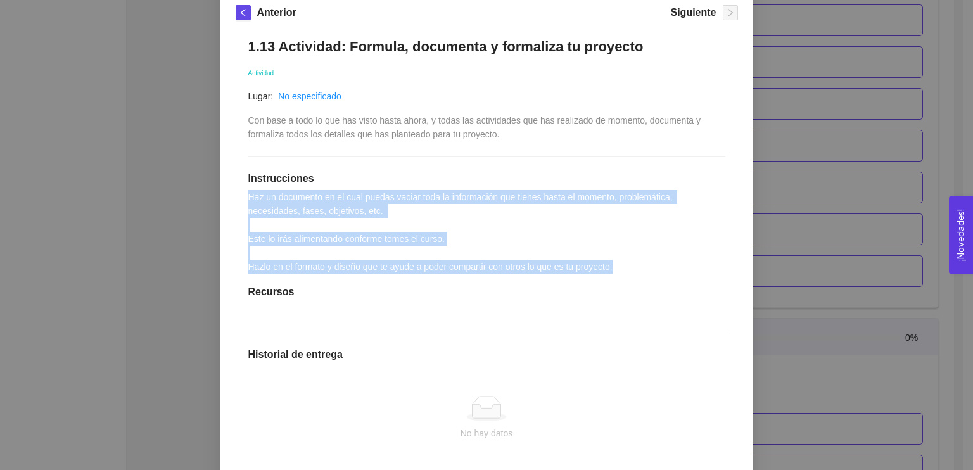
drag, startPoint x: 243, startPoint y: 194, endPoint x: 609, endPoint y: 265, distance: 373.0
click at [609, 265] on div "1.13 Actividad: Formula, documenta y formaliza tu proyecto Actividad Lugar: No …" at bounding box center [487, 297] width 502 height 544
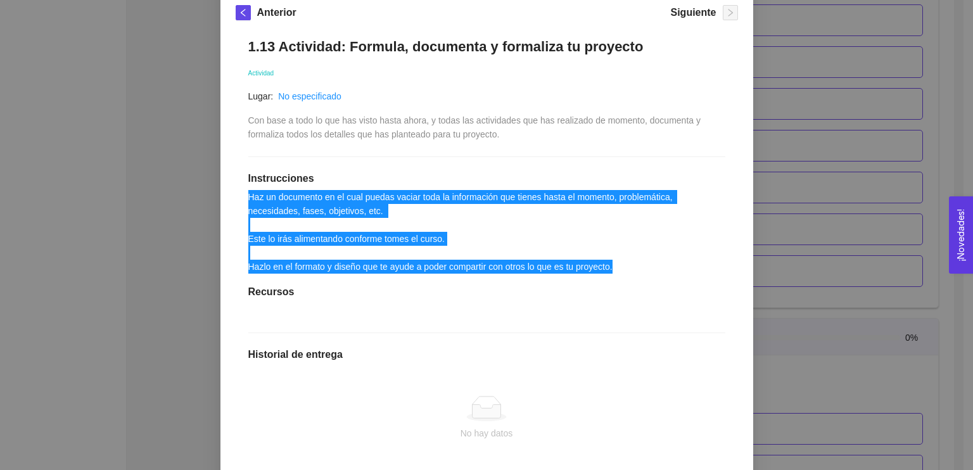
click at [760, 238] on div "1. DESARROLLO DEL PRODUCTO El emprendedor puede conocer los primeros pasos para…" at bounding box center [486, 235] width 973 height 470
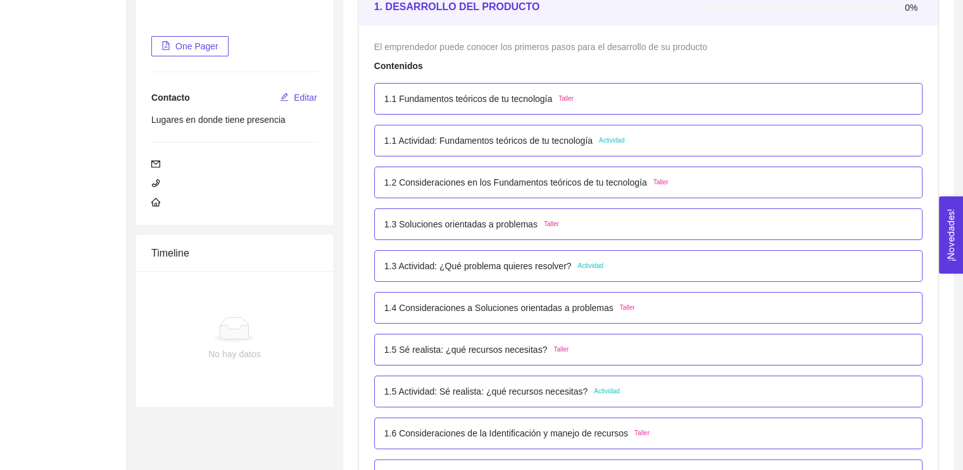
scroll to position [205, 0]
